Goal: Task Accomplishment & Management: Complete application form

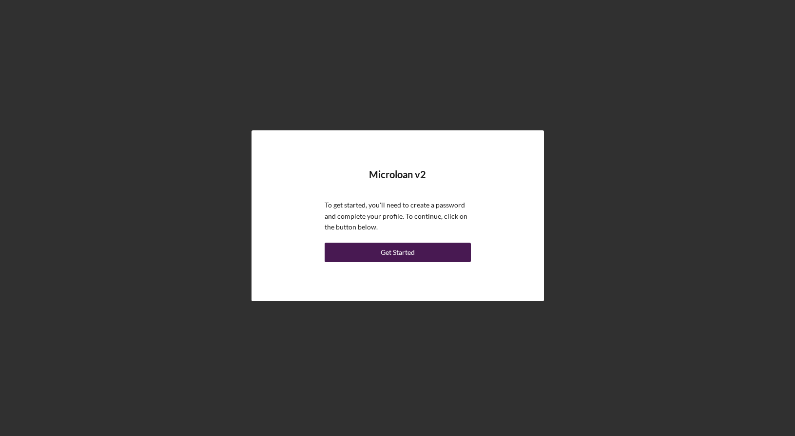
click at [403, 251] on div "Get Started" at bounding box center [398, 252] width 34 height 20
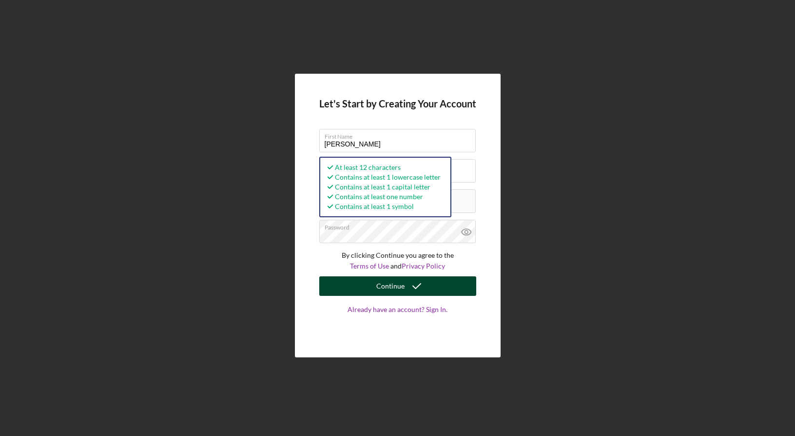
click at [372, 287] on button "Continue" at bounding box center [397, 286] width 157 height 20
